Goal: Find contact information: Find contact information

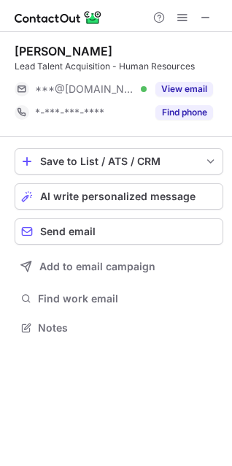
scroll to position [318, 232]
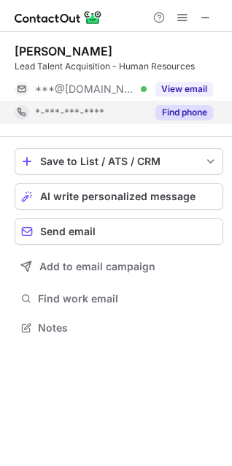
click at [197, 112] on button "Find phone" at bounding box center [185, 112] width 58 height 15
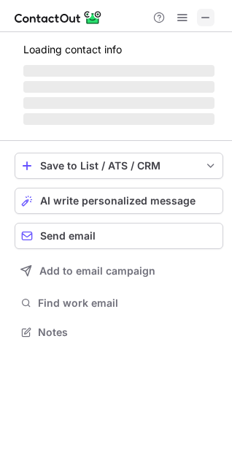
click at [206, 17] on span at bounding box center [206, 18] width 12 height 12
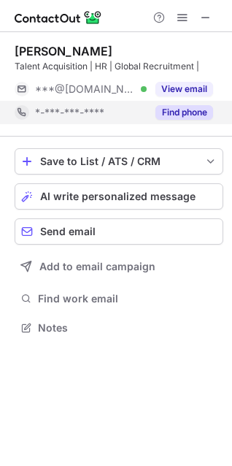
click at [194, 113] on button "Find phone" at bounding box center [185, 112] width 58 height 15
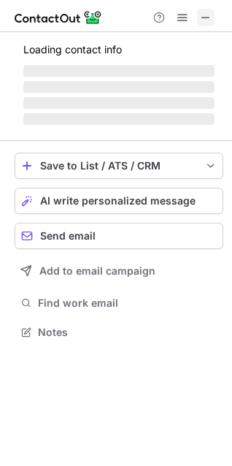
scroll to position [7, 7]
click at [205, 18] on span at bounding box center [206, 18] width 12 height 12
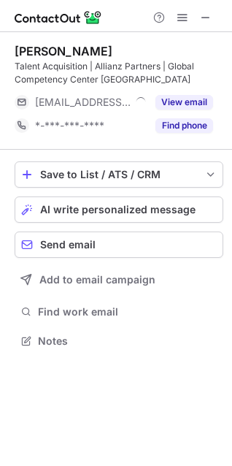
click at [189, 126] on button "Find phone" at bounding box center [185, 125] width 58 height 15
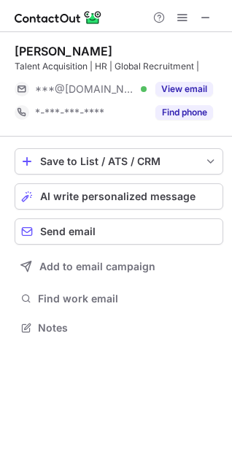
scroll to position [318, 232]
click at [208, 15] on span at bounding box center [206, 18] width 12 height 12
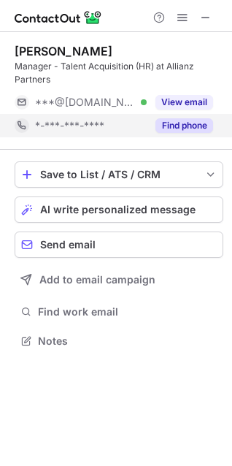
scroll to position [331, 232]
click at [189, 129] on button "Find phone" at bounding box center [185, 125] width 58 height 15
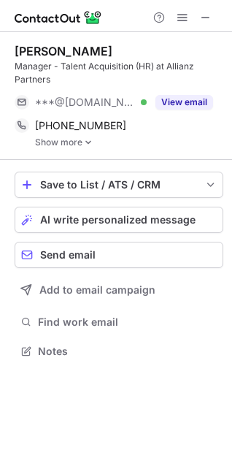
click at [93, 140] on link "Show more" at bounding box center [129, 142] width 189 height 10
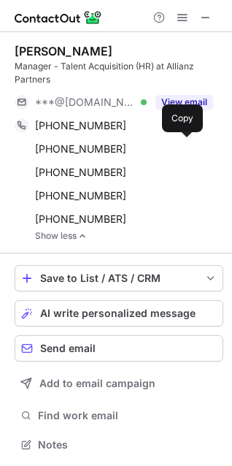
scroll to position [435, 222]
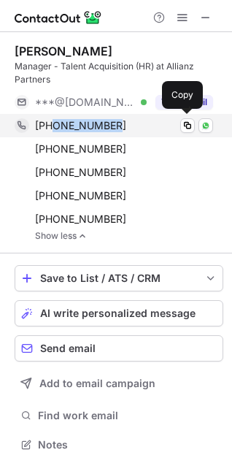
drag, startPoint x: 53, startPoint y: 122, endPoint x: 110, endPoint y: 123, distance: 57.0
click at [110, 123] on div "[PHONE_NUMBER]" at bounding box center [124, 125] width 178 height 13
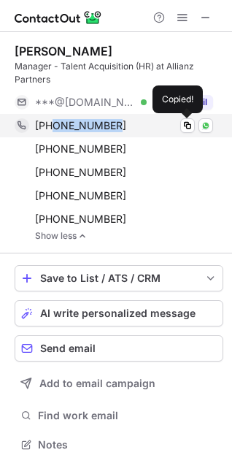
copy span "9778128717"
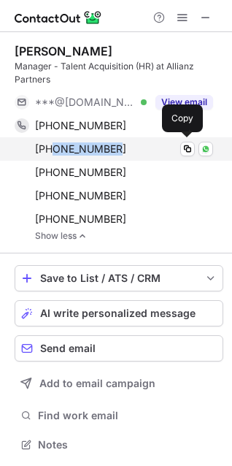
drag, startPoint x: 55, startPoint y: 144, endPoint x: 112, endPoint y: 148, distance: 57.1
click at [112, 148] on span "[PHONE_NUMBER]" at bounding box center [80, 149] width 91 height 13
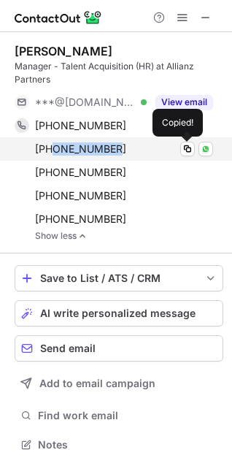
copy span "7376053160"
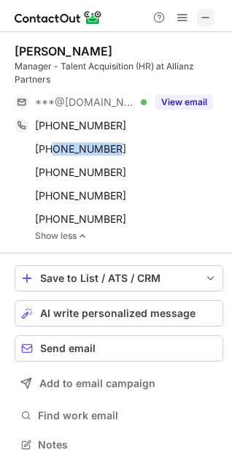
click at [200, 19] on span at bounding box center [206, 18] width 12 height 12
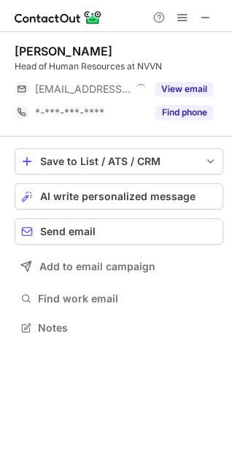
scroll to position [318, 232]
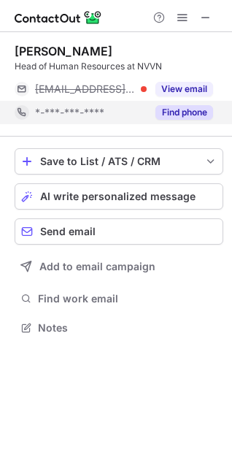
click at [175, 110] on button "Find phone" at bounding box center [185, 112] width 58 height 15
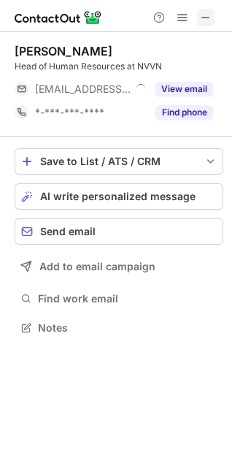
click at [208, 14] on span at bounding box center [206, 18] width 12 height 12
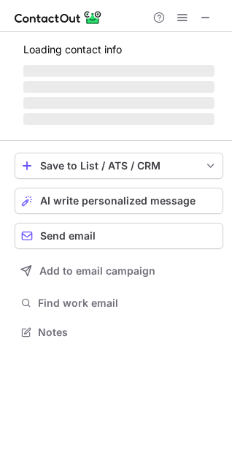
scroll to position [341, 232]
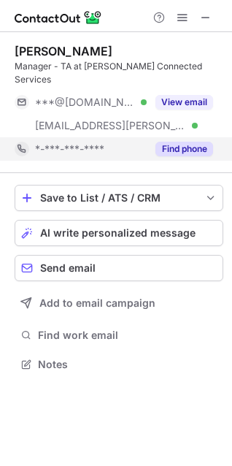
click at [188, 142] on button "Find phone" at bounding box center [185, 149] width 58 height 15
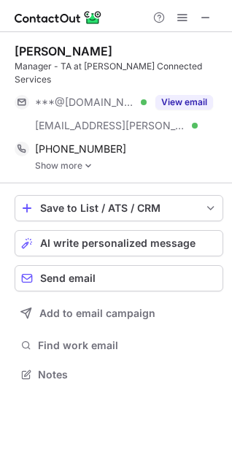
click at [90, 161] on img at bounding box center [88, 166] width 9 height 10
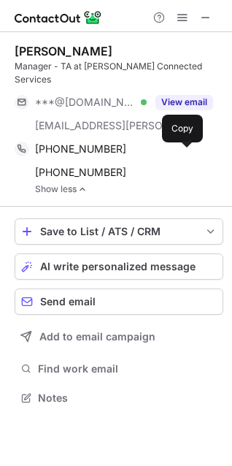
scroll to position [375, 232]
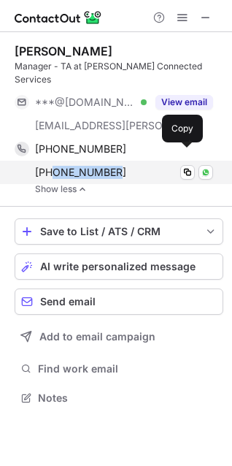
drag, startPoint x: 55, startPoint y: 163, endPoint x: 120, endPoint y: 166, distance: 65.1
click at [120, 166] on div "[PHONE_NUMBER] Copy WhatsApp" at bounding box center [114, 172] width 199 height 23
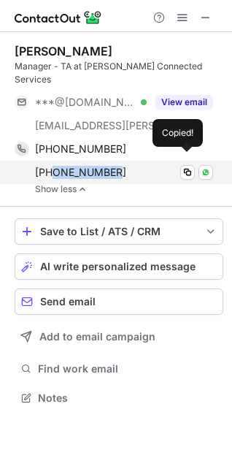
copy span "8882011987"
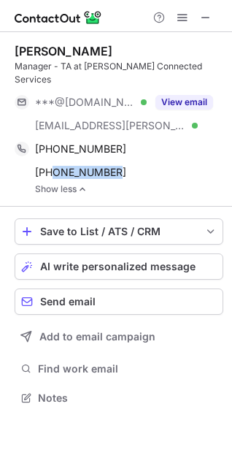
drag, startPoint x: 15, startPoint y: 54, endPoint x: 117, endPoint y: 48, distance: 101.8
click at [117, 48] on div "[PERSON_NAME]" at bounding box center [119, 51] width 209 height 15
copy div "[PERSON_NAME]"
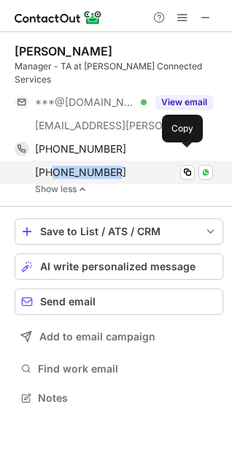
drag, startPoint x: 53, startPoint y: 157, endPoint x: 116, endPoint y: 157, distance: 62.1
click at [116, 166] on div "[PHONE_NUMBER]" at bounding box center [124, 172] width 178 height 13
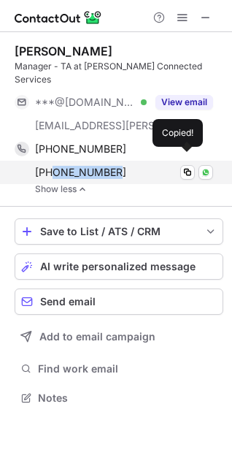
copy span "8882011987"
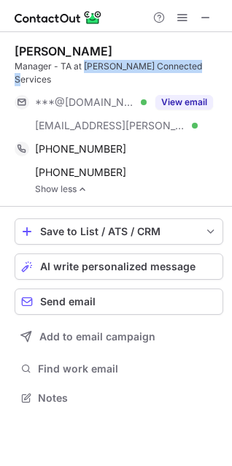
drag, startPoint x: 85, startPoint y: 64, endPoint x: 204, endPoint y: 65, distance: 119.2
click at [204, 65] on div "Manager - TA at [PERSON_NAME] Connected Services" at bounding box center [119, 73] width 209 height 26
copy div "[PERSON_NAME] Connected Services"
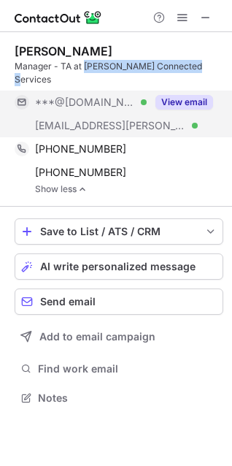
click at [189, 95] on button "View email" at bounding box center [185, 102] width 58 height 15
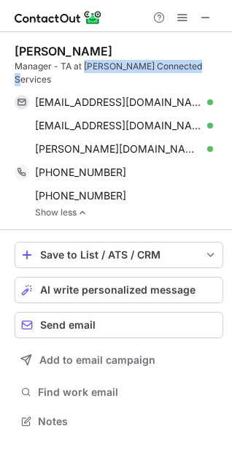
scroll to position [398, 232]
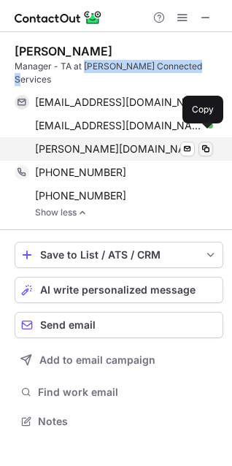
click at [202, 143] on span at bounding box center [206, 149] width 12 height 12
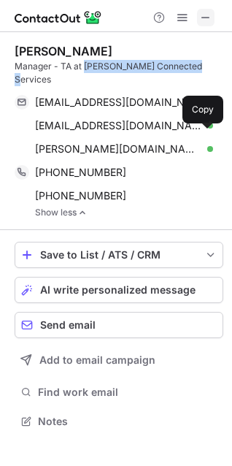
click at [200, 23] on button at bounding box center [206, 18] width 18 height 18
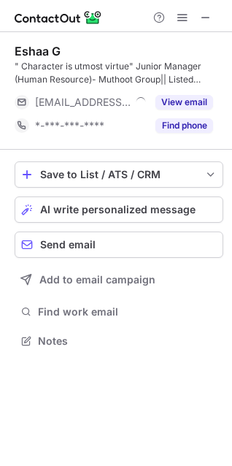
scroll to position [331, 232]
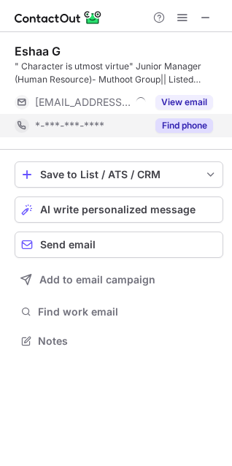
click at [186, 127] on button "Find phone" at bounding box center [185, 125] width 58 height 15
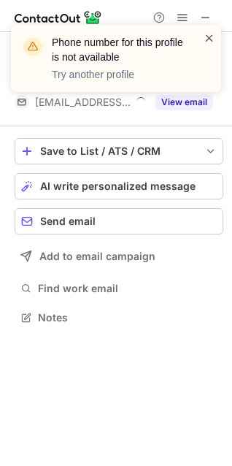
scroll to position [308, 232]
click at [204, 42] on span at bounding box center [210, 38] width 12 height 15
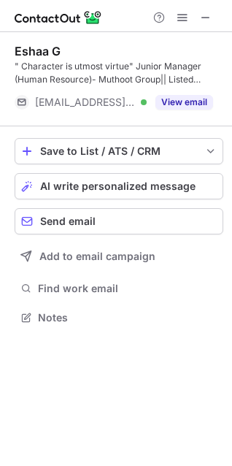
click at [187, 102] on button "View email" at bounding box center [185, 102] width 58 height 15
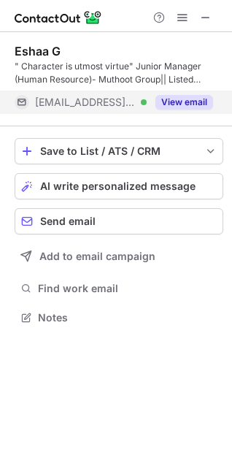
click at [147, 101] on div "[EMAIL_ADDRESS][DOMAIN_NAME] Verified" at bounding box center [91, 102] width 112 height 13
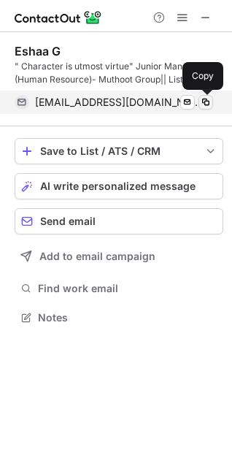
click at [205, 102] on span at bounding box center [206, 102] width 12 height 12
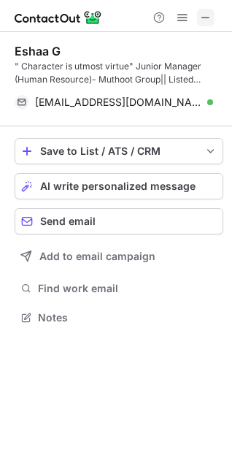
click at [205, 19] on span at bounding box center [206, 18] width 12 height 12
